Goal: Find specific page/section: Find specific page/section

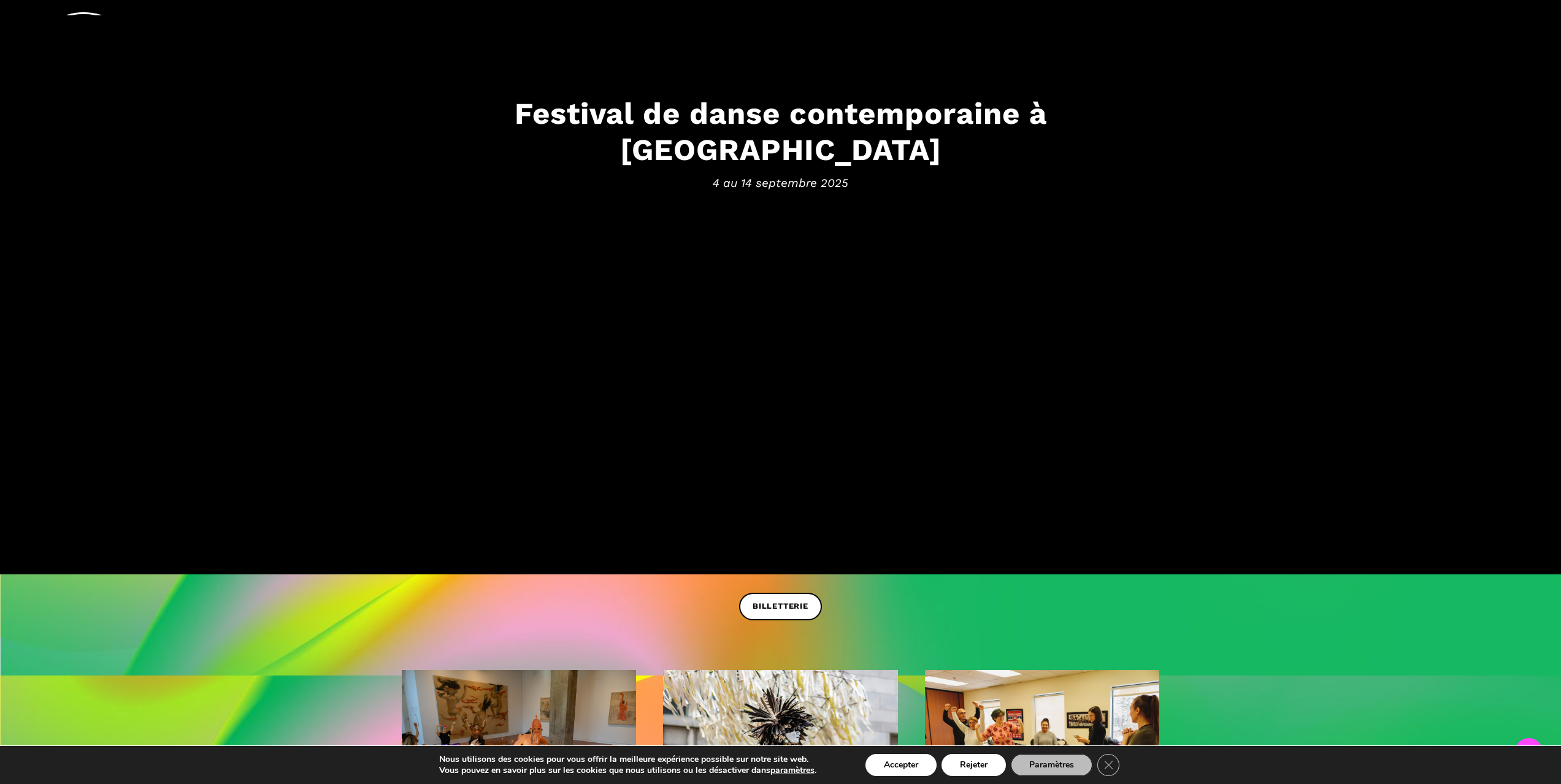
scroll to position [307, 0]
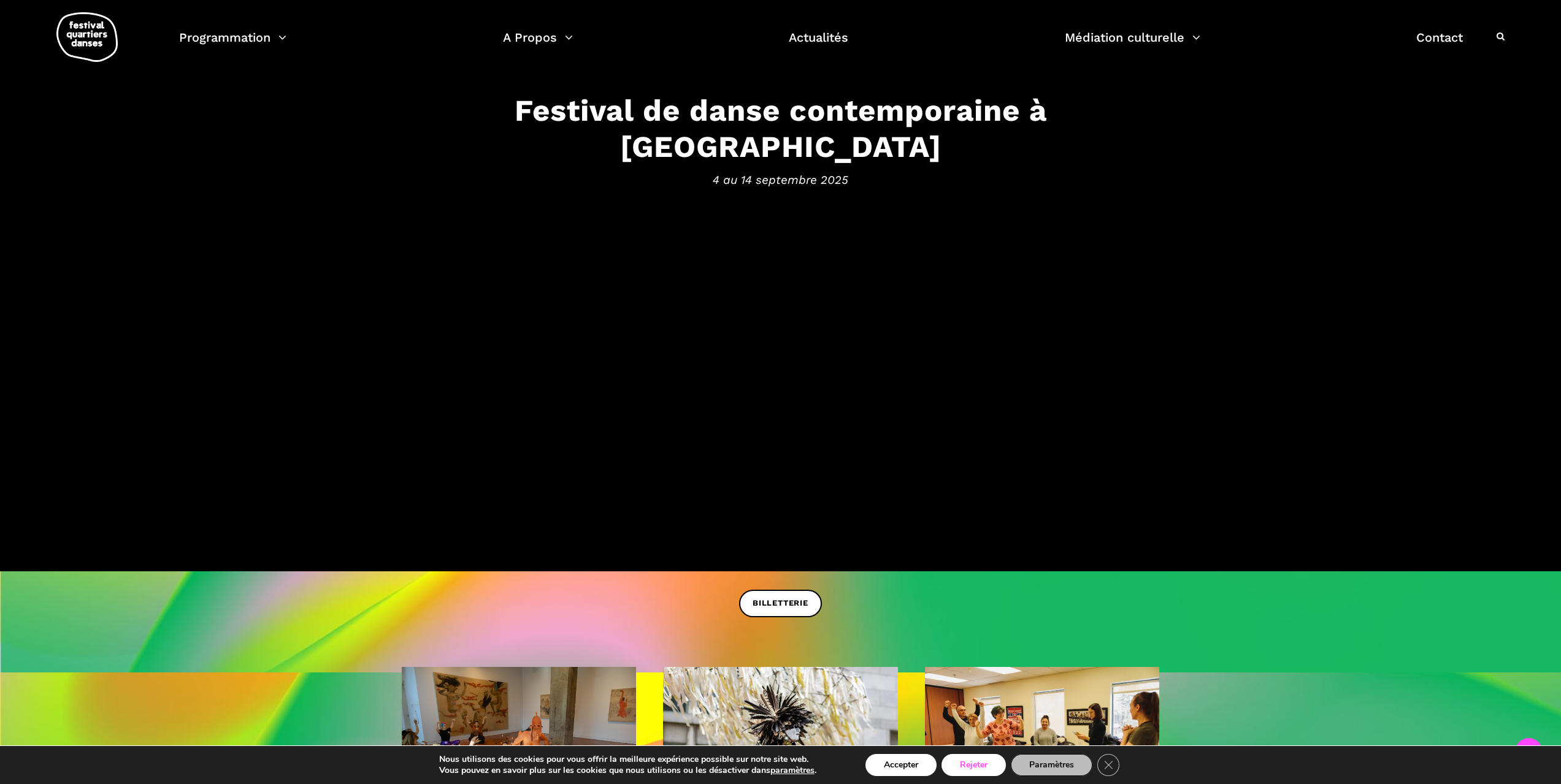
click at [991, 759] on button "Rejeter" at bounding box center [973, 765] width 64 height 22
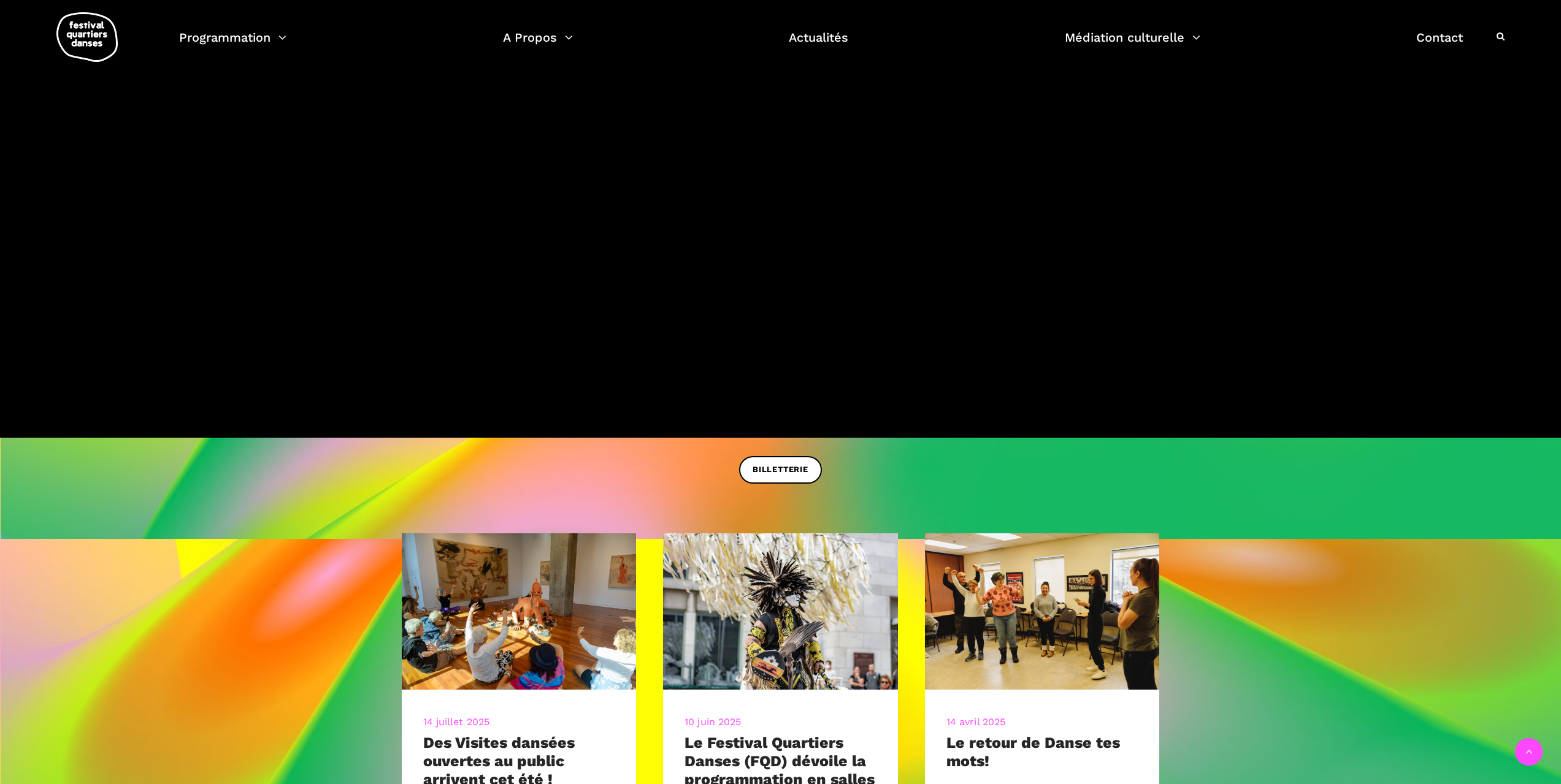
scroll to position [552, 0]
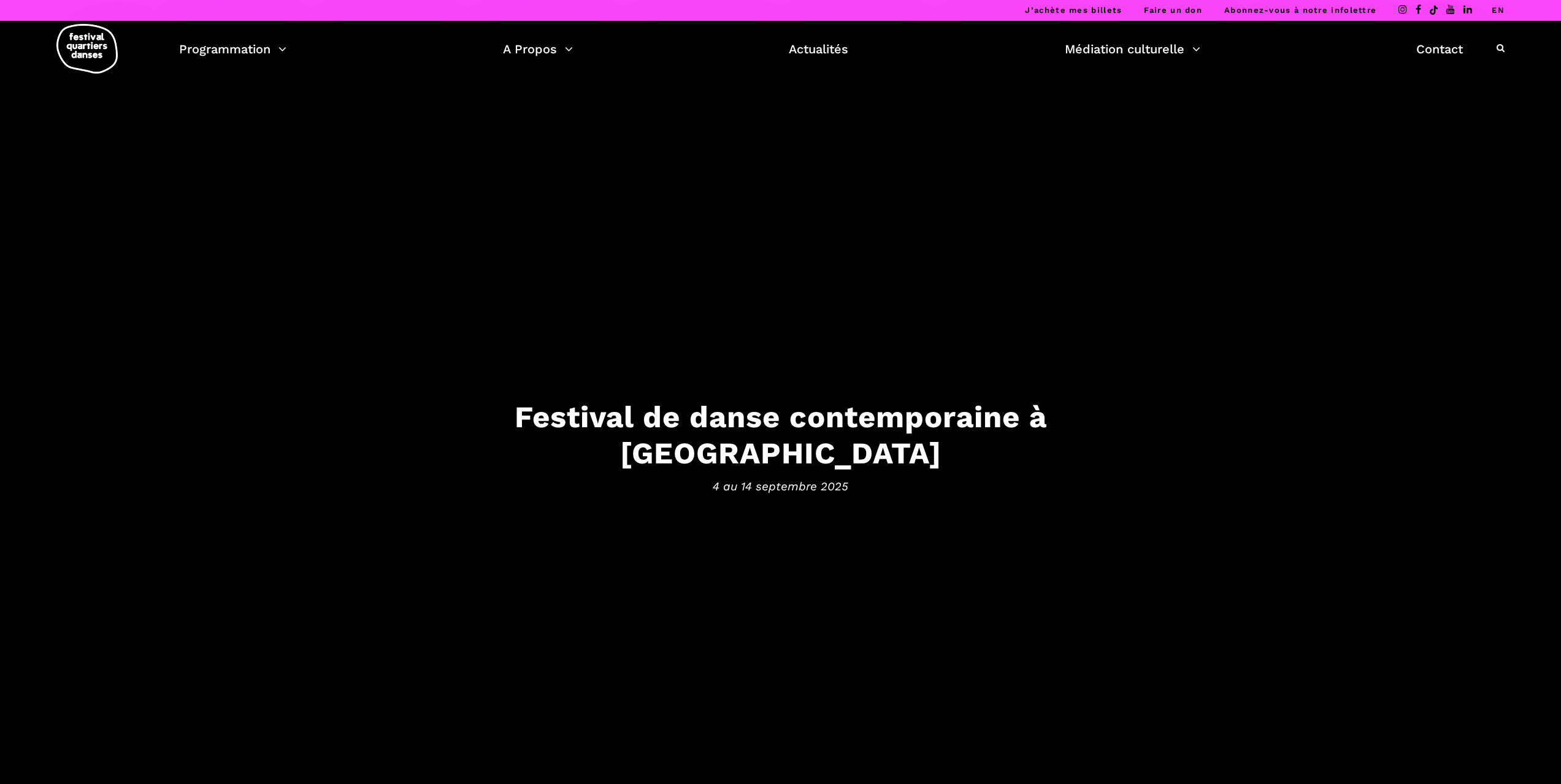
click at [831, 452] on h3 "Festival de danse contemporaine à [GEOGRAPHIC_DATA]" at bounding box center [780, 435] width 760 height 73
click at [739, 432] on h3 "Festival de danse contemporaine à [GEOGRAPHIC_DATA]" at bounding box center [780, 435] width 760 height 73
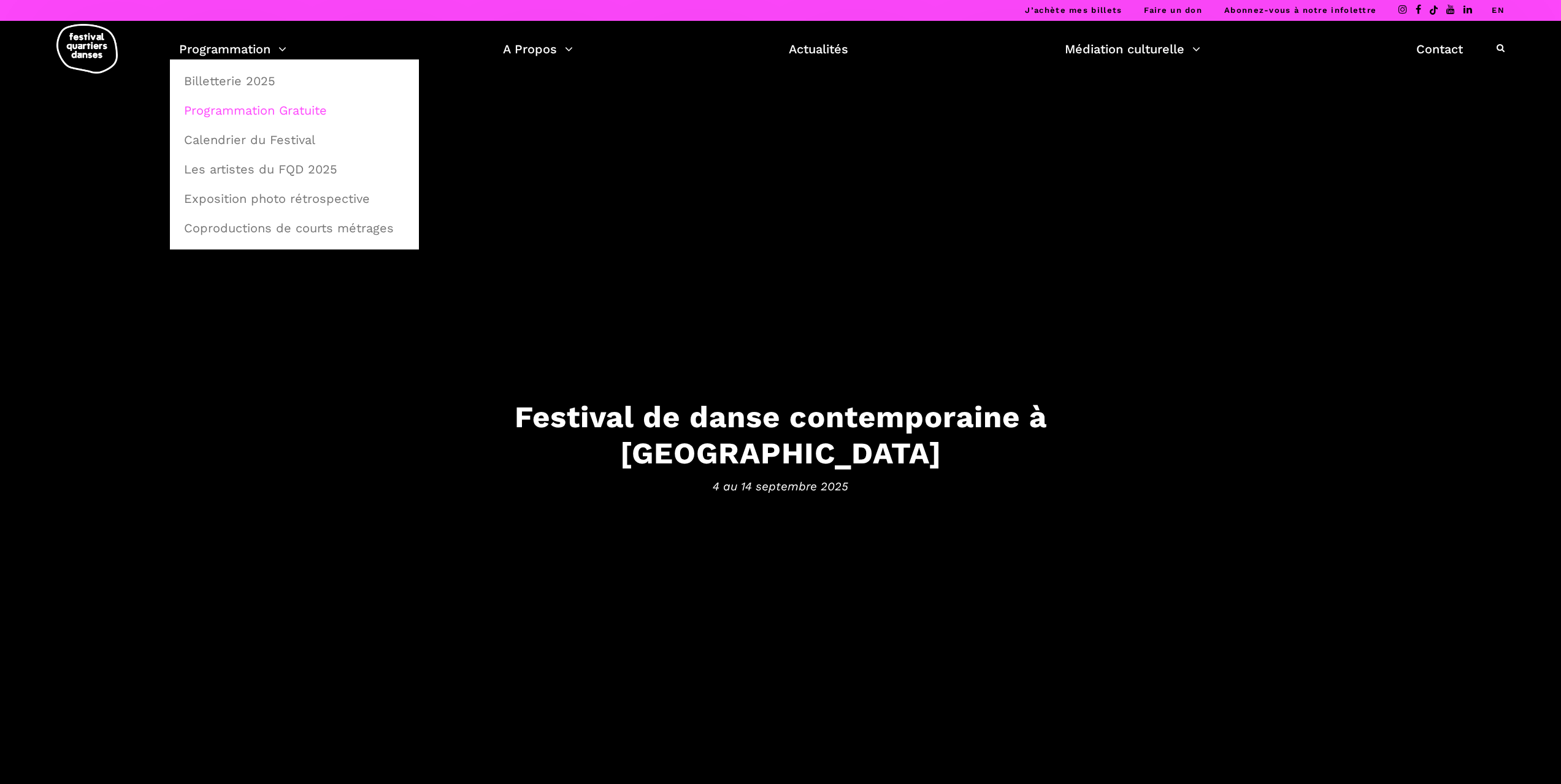
click at [261, 109] on link "Programmation Gratuite" at bounding box center [294, 110] width 236 height 28
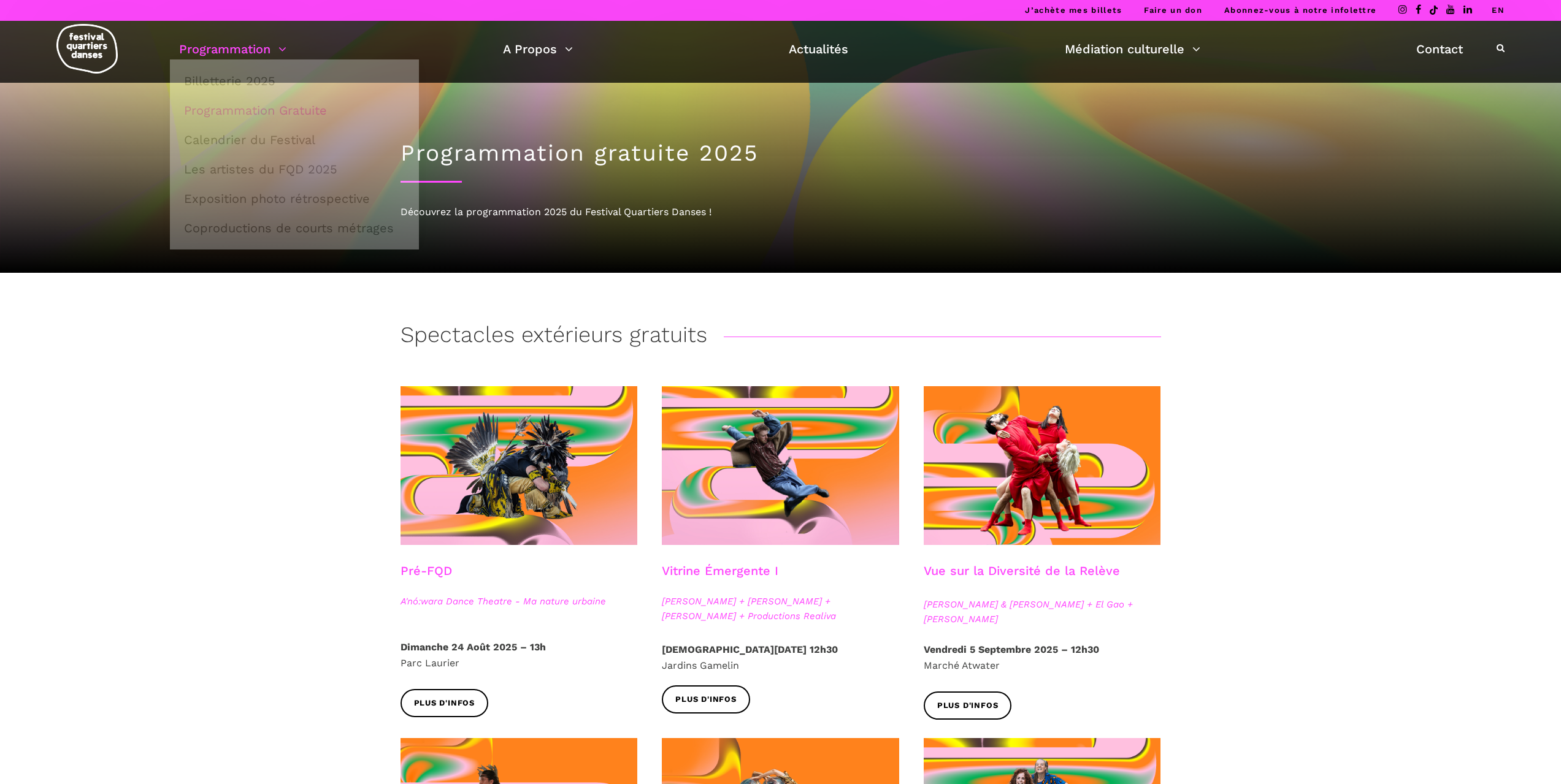
click at [281, 42] on link "Programmation" at bounding box center [232, 49] width 108 height 21
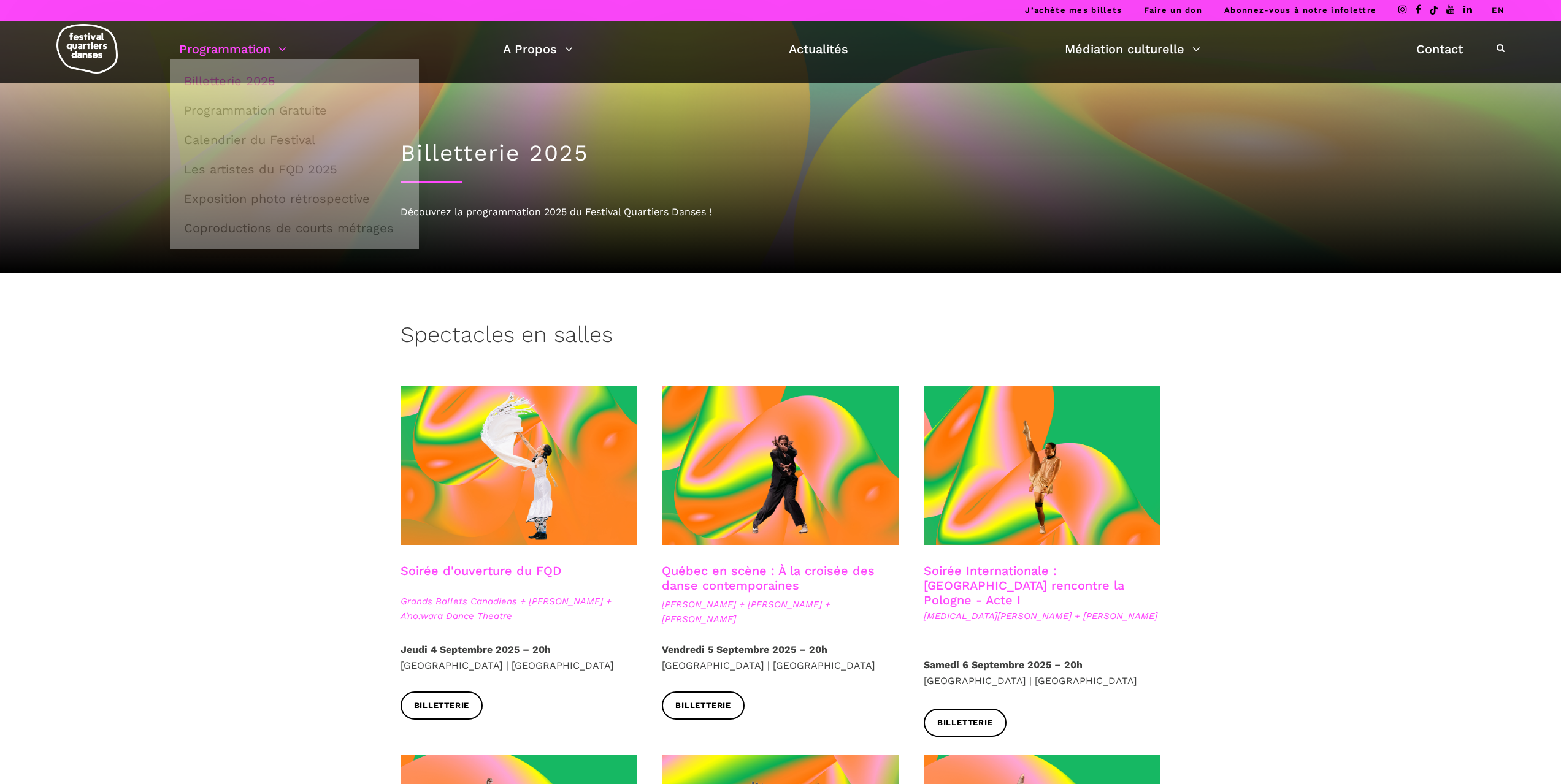
click at [274, 53] on link "Programmation" at bounding box center [232, 49] width 108 height 21
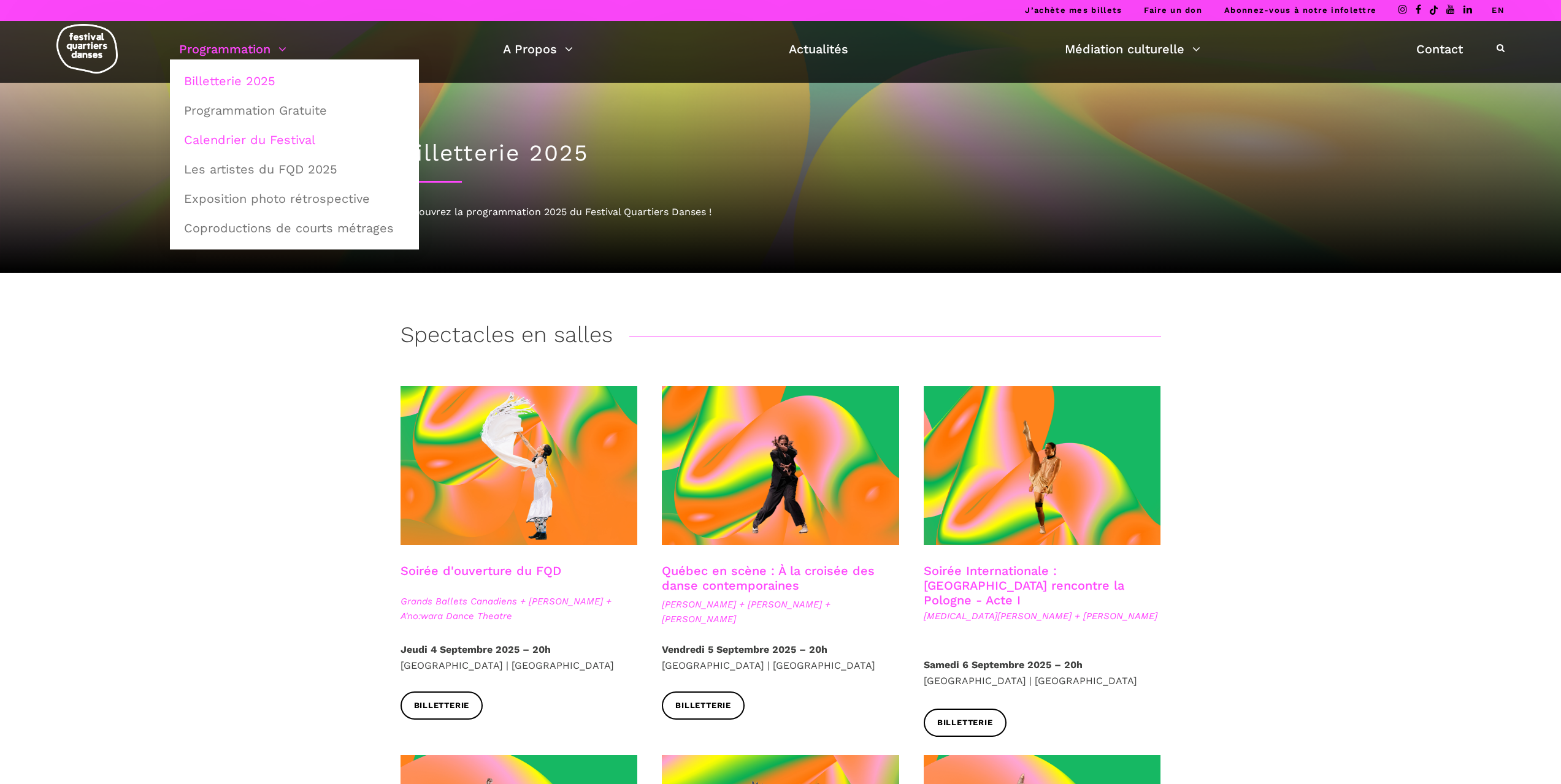
click at [251, 142] on link "Calendrier du Festival" at bounding box center [294, 139] width 236 height 28
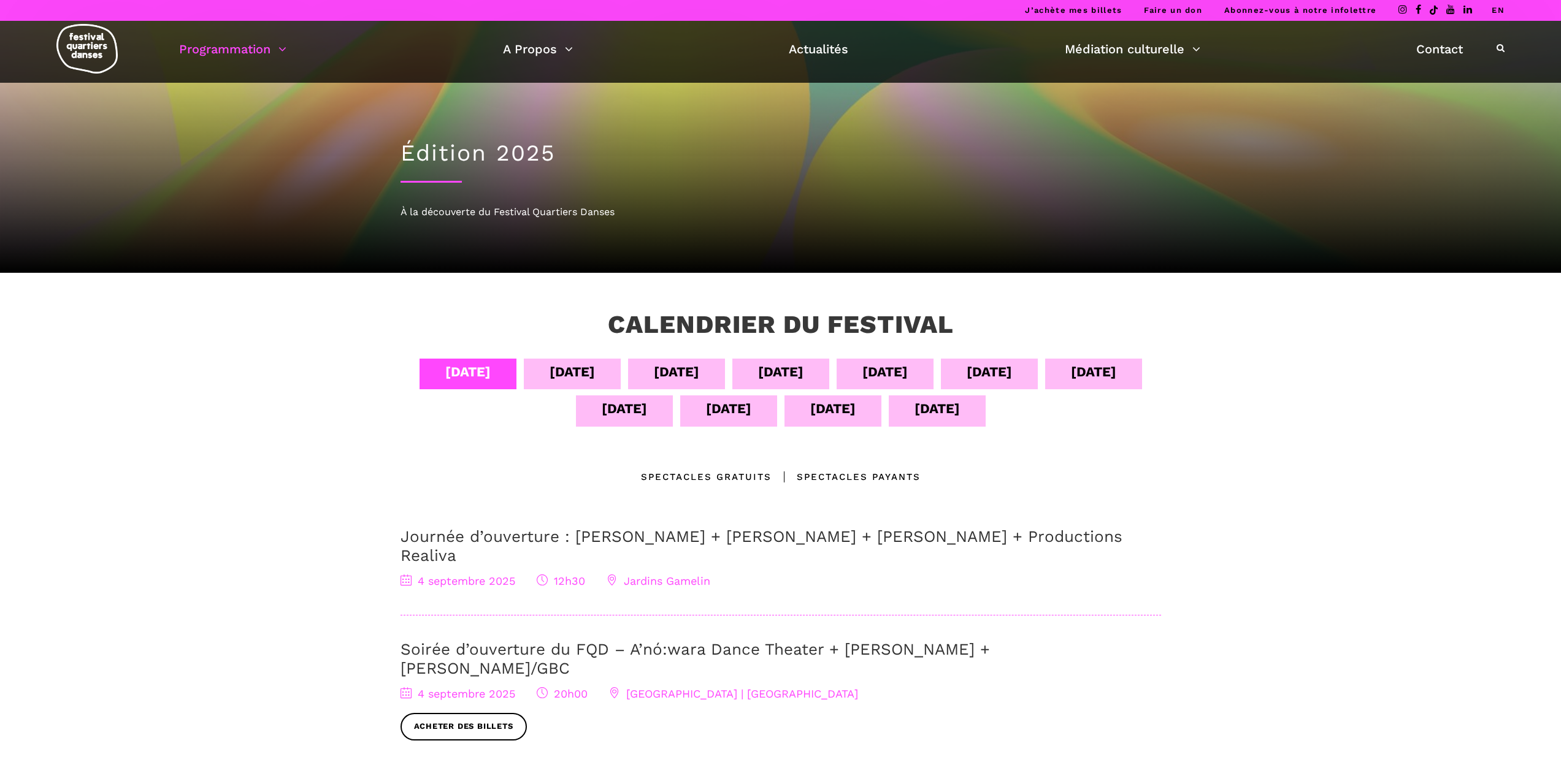
click at [950, 416] on div "[DATE]" at bounding box center [936, 409] width 45 height 22
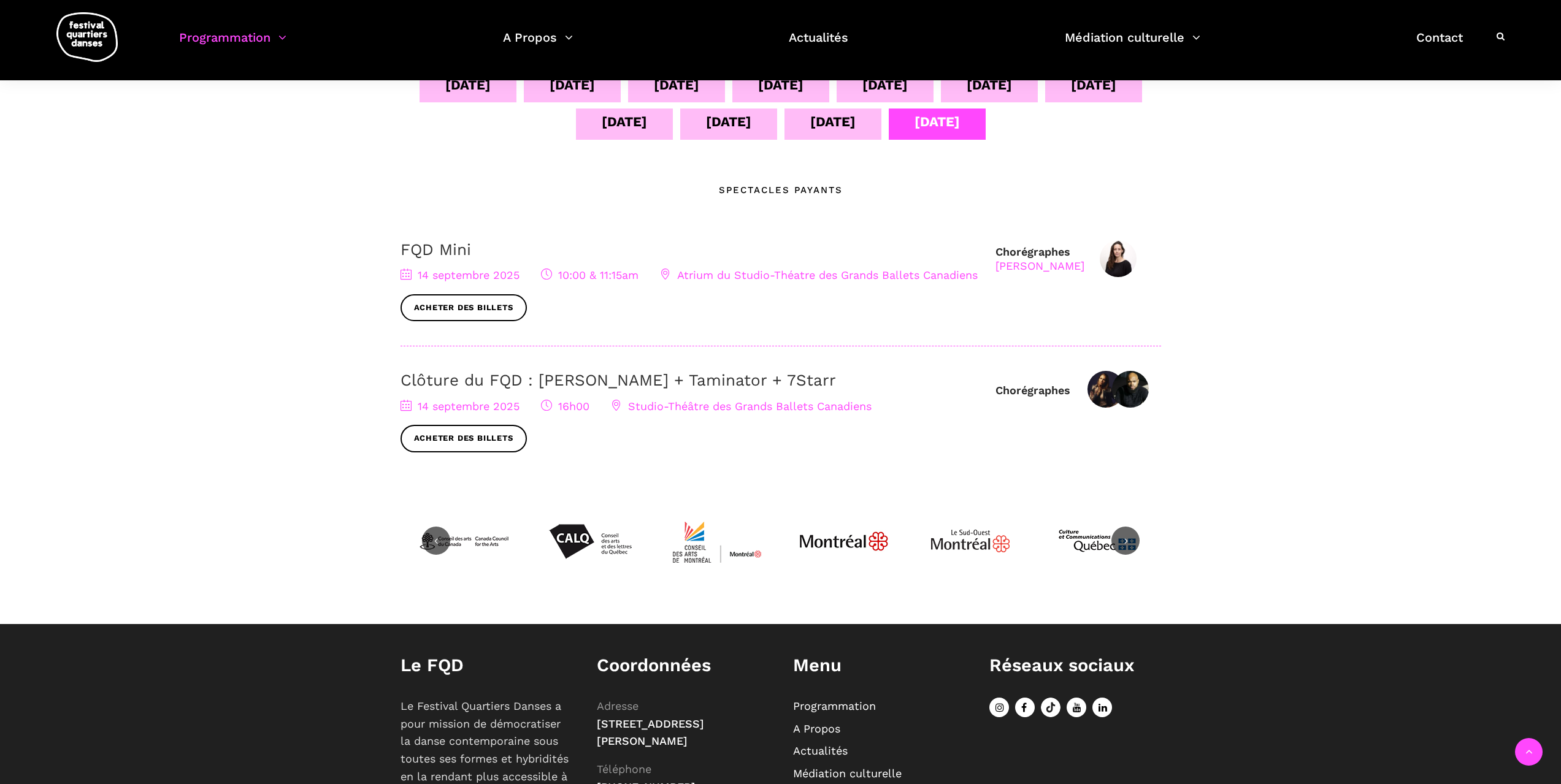
scroll to position [307, 0]
